Goal: Information Seeking & Learning: Learn about a topic

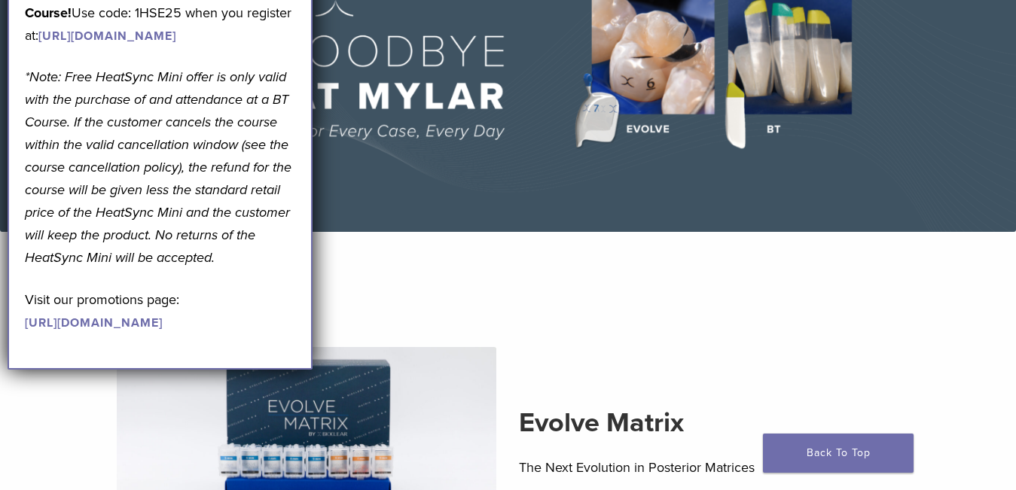
scroll to position [226, 0]
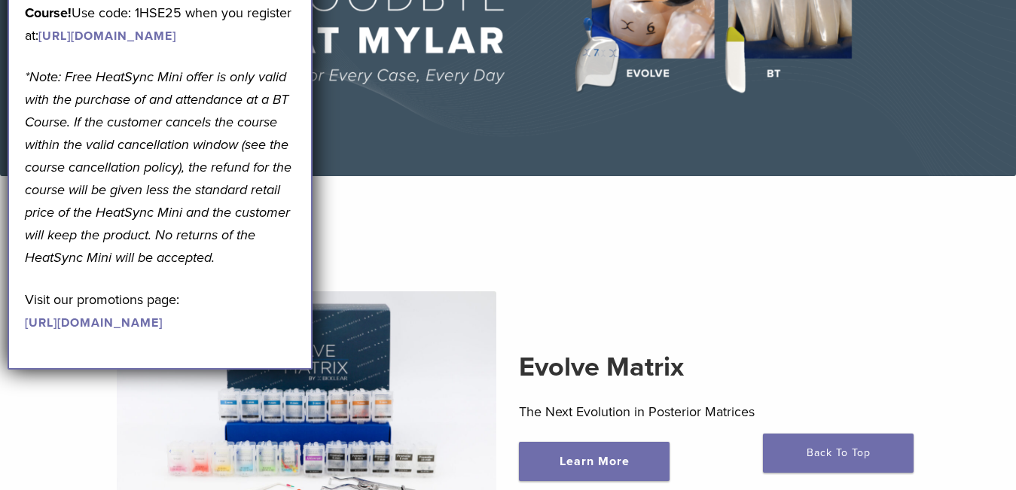
click at [709, 215] on section "Evolve Matrix The Next Evolution in Posterior Matrices Learn More" at bounding box center [508, 391] width 1039 height 392
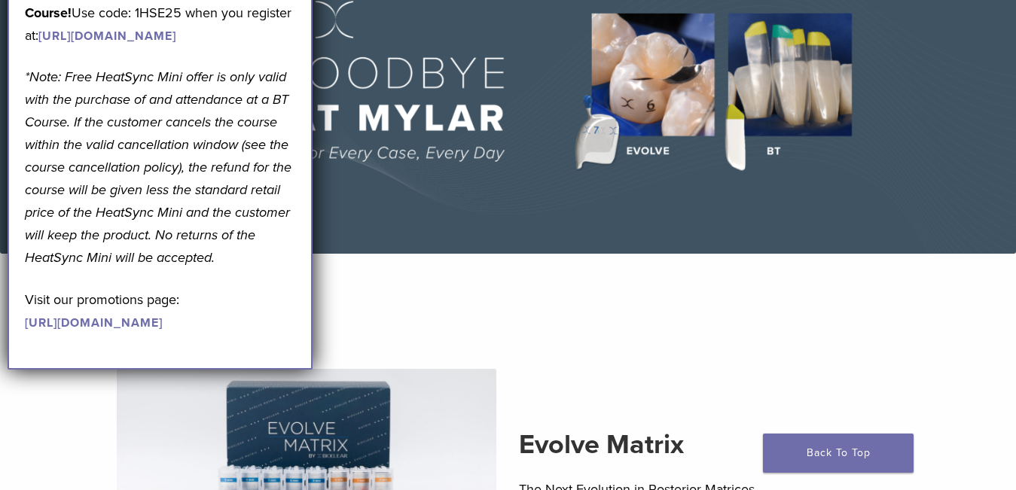
scroll to position [151, 0]
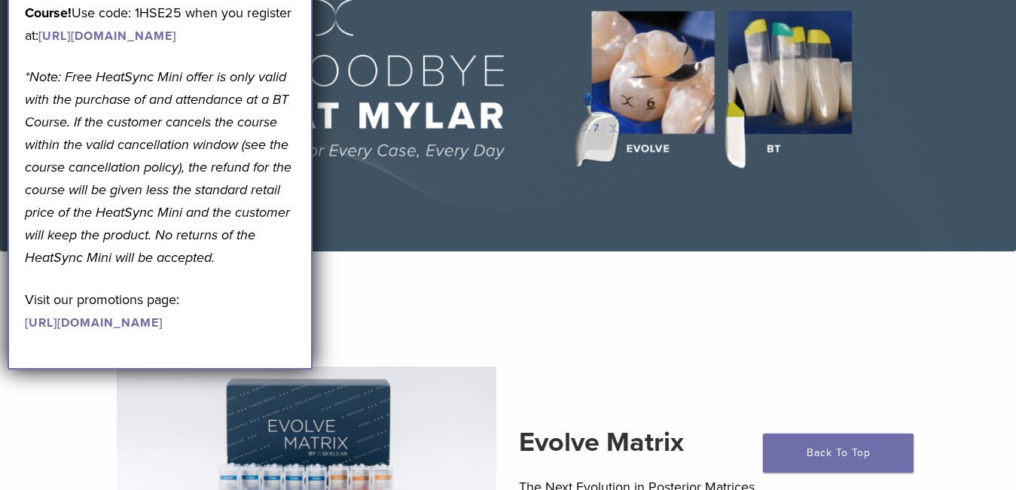
drag, startPoint x: 721, startPoint y: 323, endPoint x: 783, endPoint y: 377, distance: 82.3
click at [721, 323] on section "Evolve Matrix The Next Evolution in Posterior Matrices Learn More" at bounding box center [508, 466] width 1039 height 392
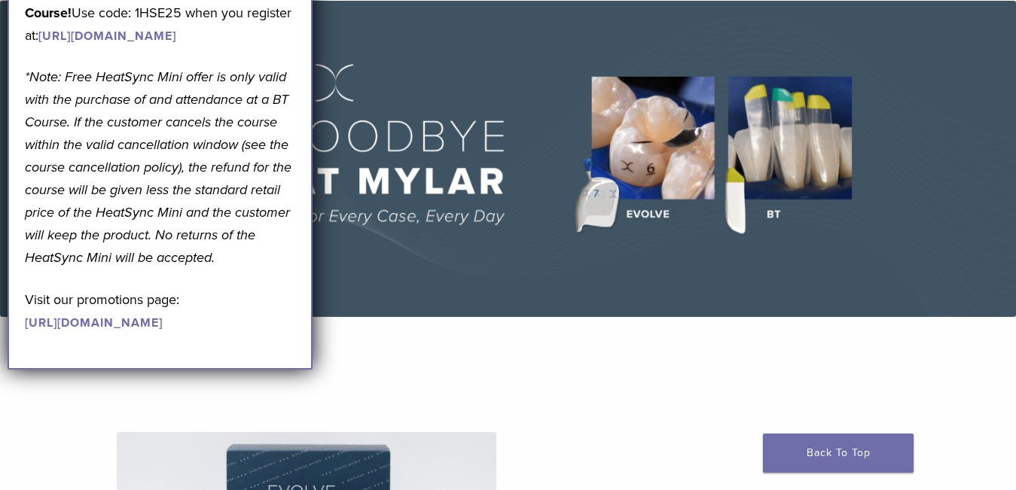
scroll to position [0, 0]
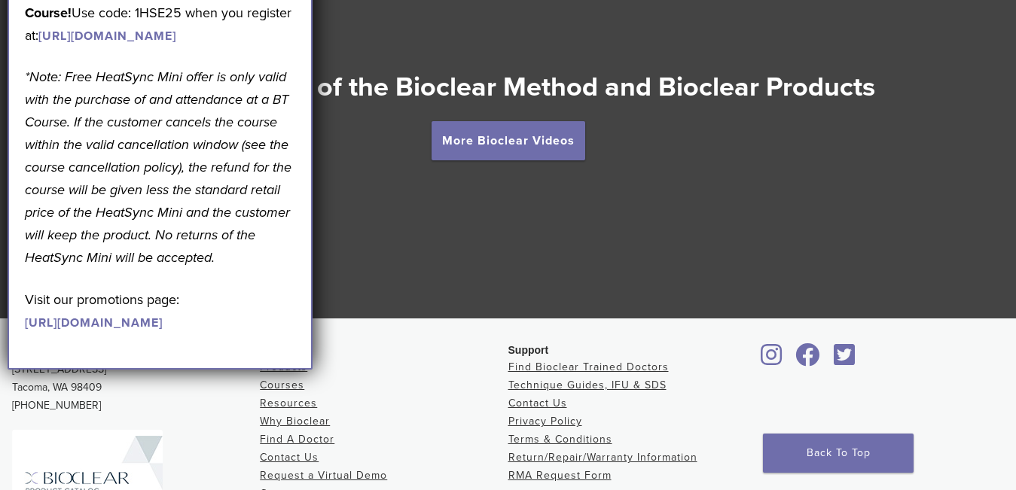
scroll to position [2708, 0]
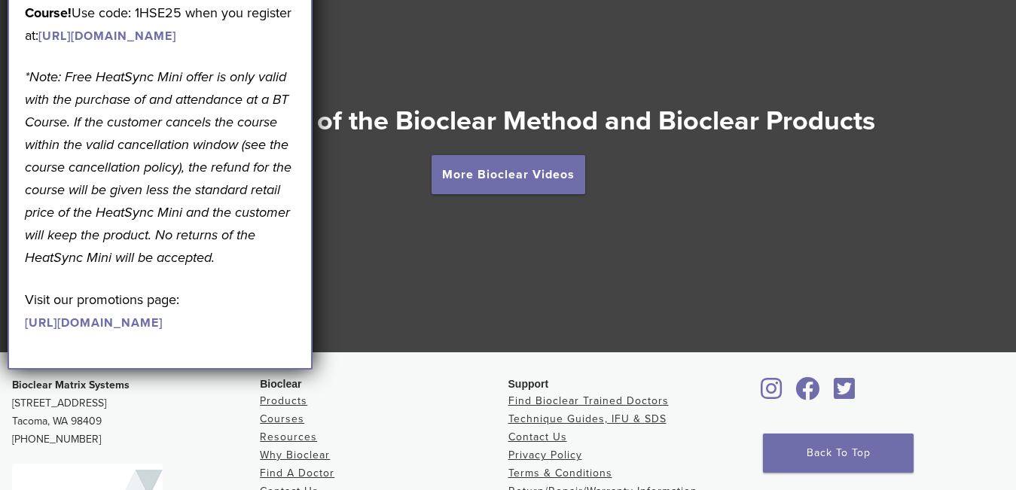
click at [526, 47] on div at bounding box center [508, 148] width 1016 height 407
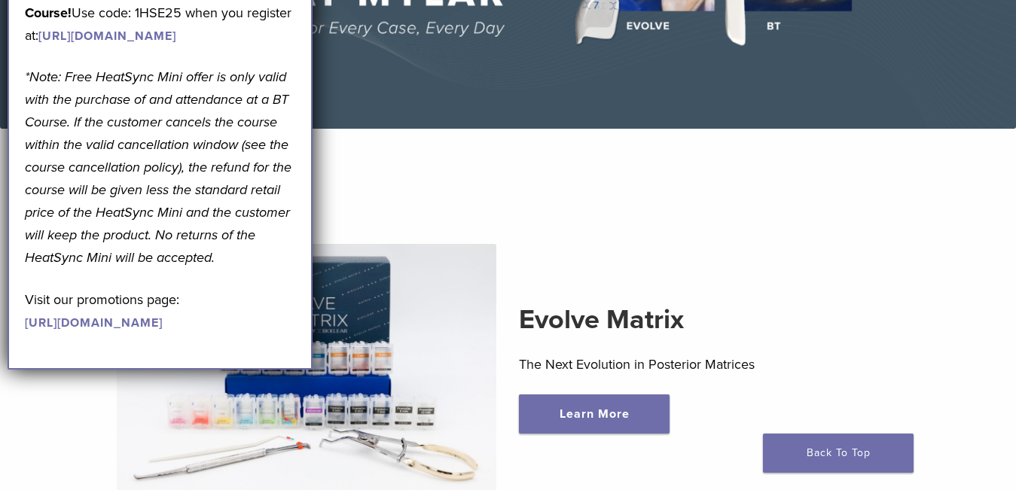
scroll to position [0, 0]
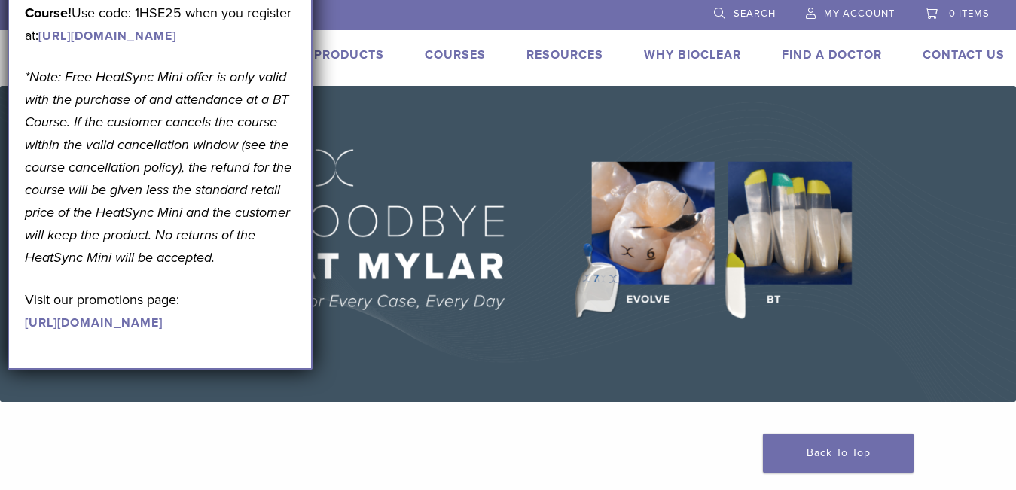
click at [688, 53] on link "Why Bioclear" at bounding box center [692, 54] width 97 height 15
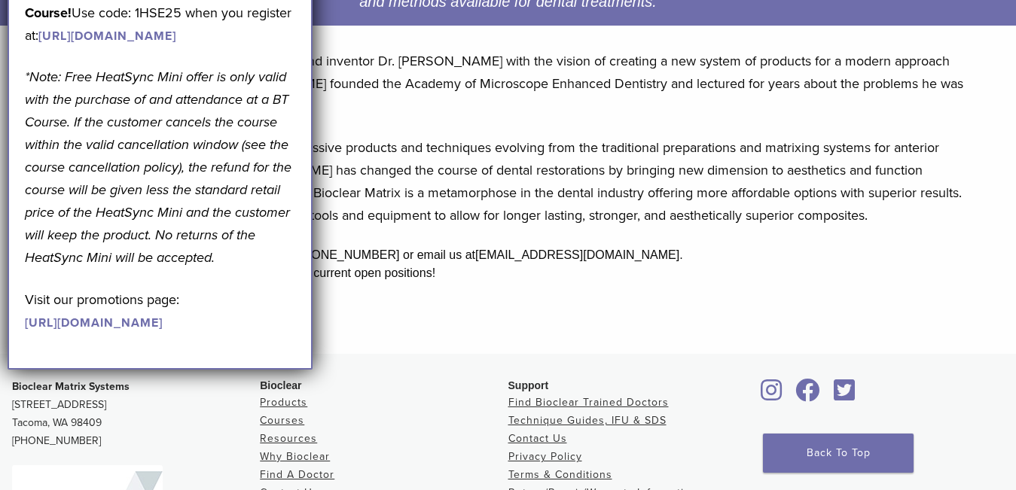
scroll to position [377, 0]
